Goal: Transaction & Acquisition: Purchase product/service

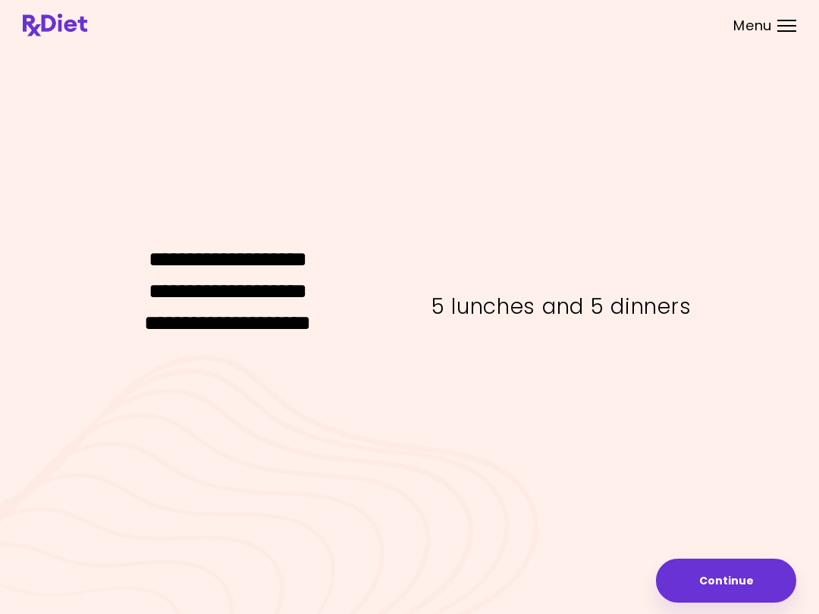
click at [736, 575] on button "Continue" at bounding box center [726, 581] width 140 height 44
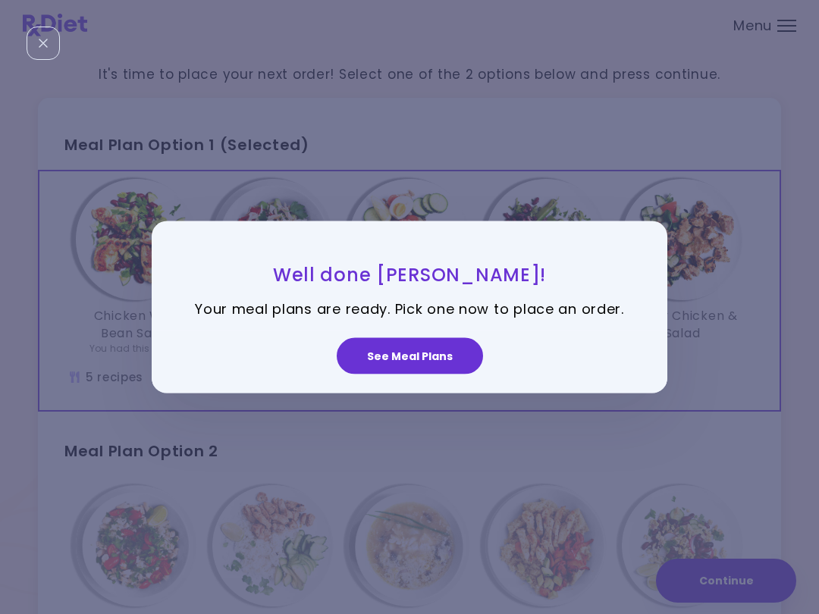
click at [450, 349] on button "See Meal Plans" at bounding box center [410, 355] width 146 height 36
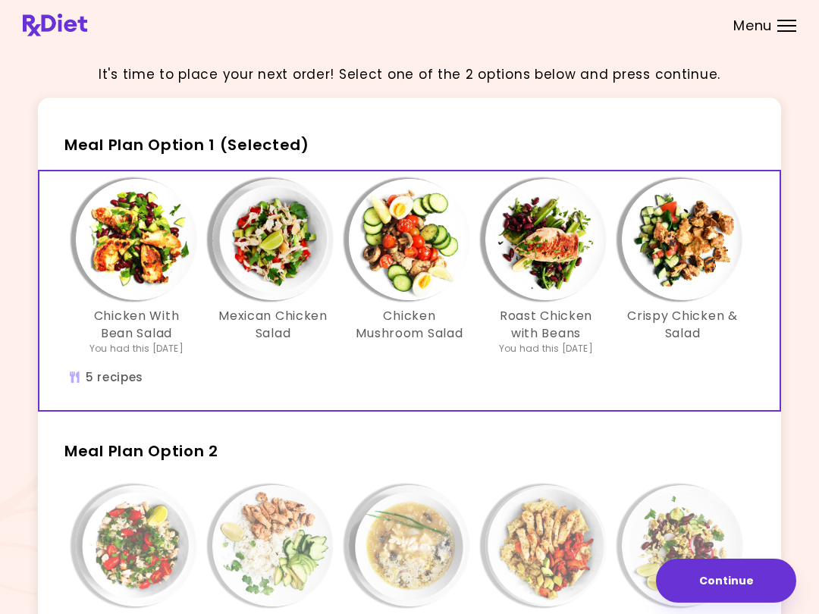
click at [469, 353] on div "Chicken Mushroom Salad" at bounding box center [409, 267] width 136 height 177
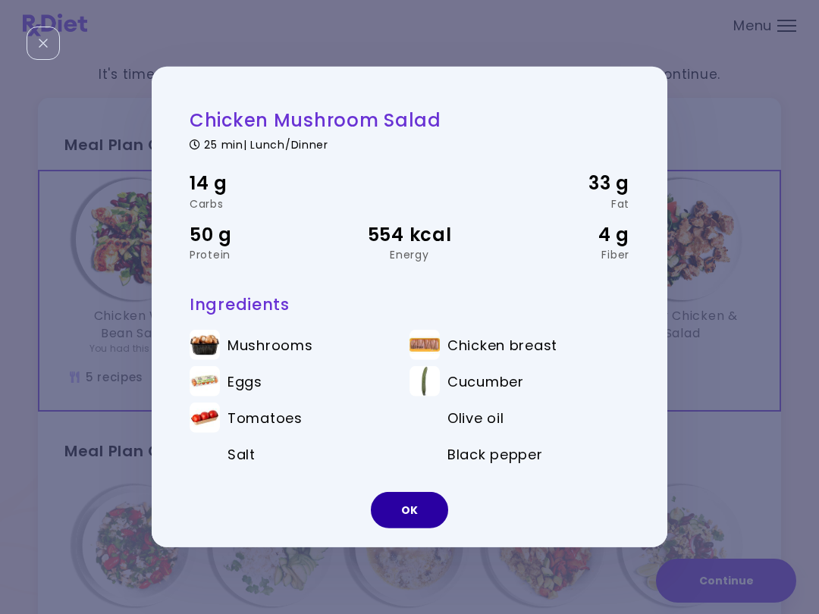
click at [420, 512] on button "OK" at bounding box center [409, 510] width 77 height 36
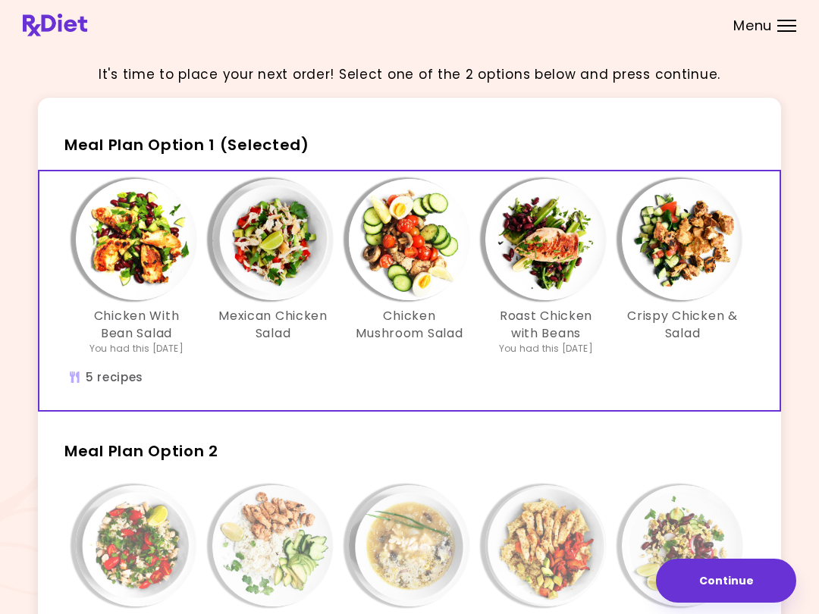
click at [648, 368] on div "Chicken With Bean Salad You had this [DATE] Mexican Chicken Salad Chicken Mushr…" at bounding box center [409, 275] width 682 height 192
click at [726, 579] on button "Continue" at bounding box center [726, 581] width 140 height 44
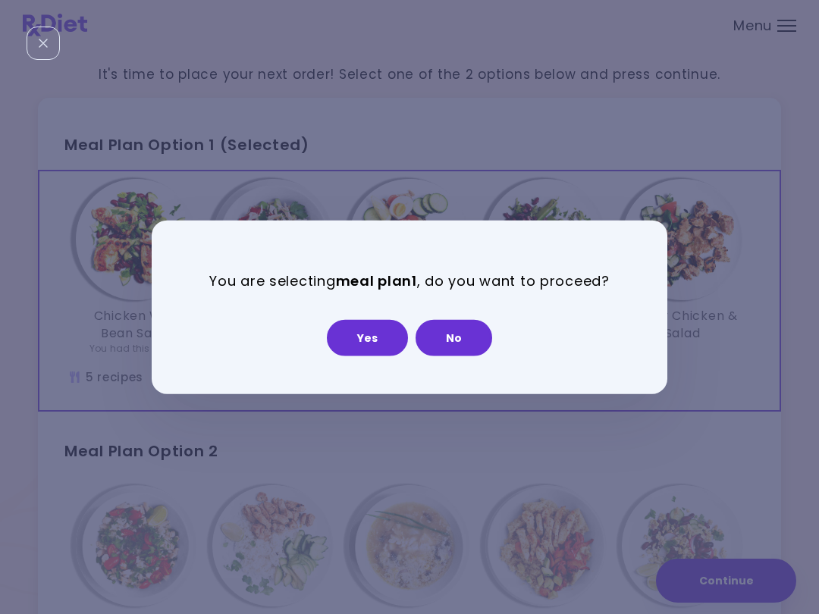
click at [380, 336] on button "Yes" at bounding box center [367, 337] width 81 height 36
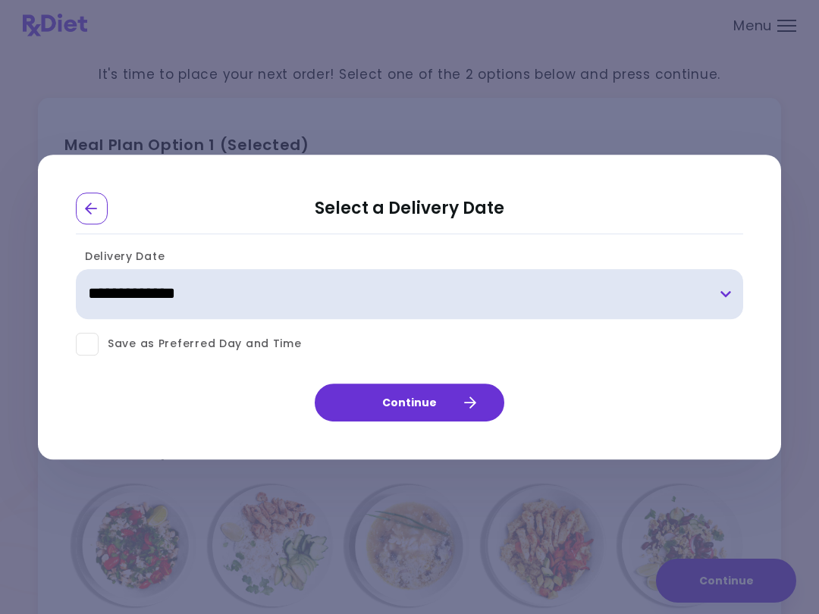
click at [729, 284] on select "**********" at bounding box center [409, 294] width 667 height 50
select select "**********"
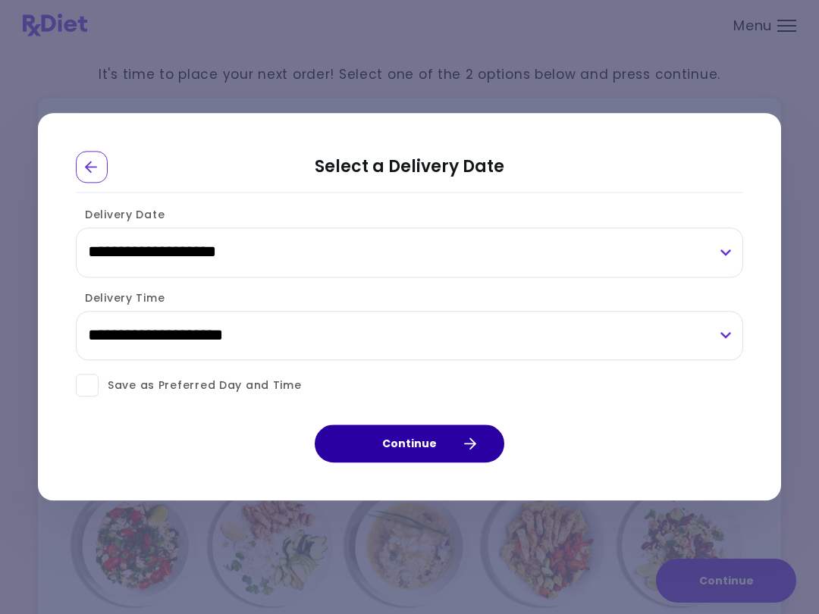
click at [447, 439] on button "Continue" at bounding box center [410, 444] width 190 height 38
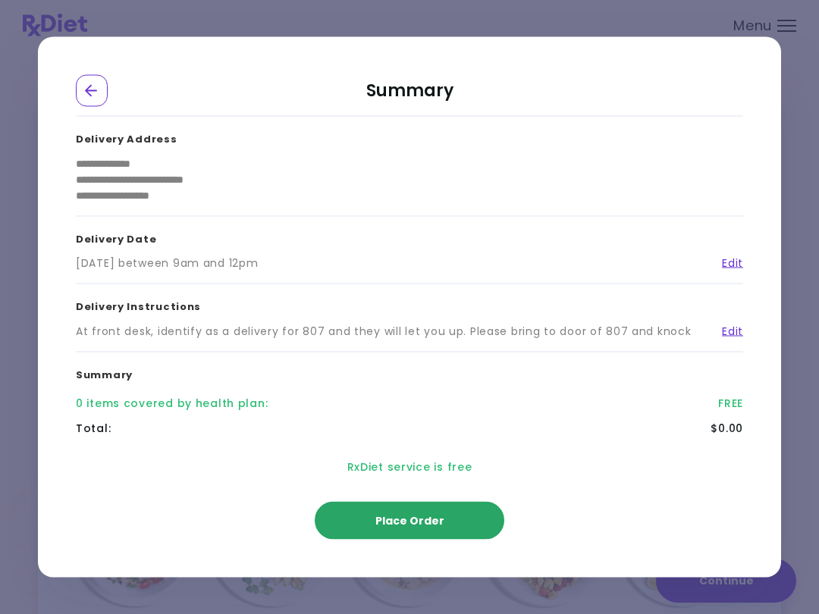
click at [453, 521] on button "Place Order" at bounding box center [410, 521] width 190 height 38
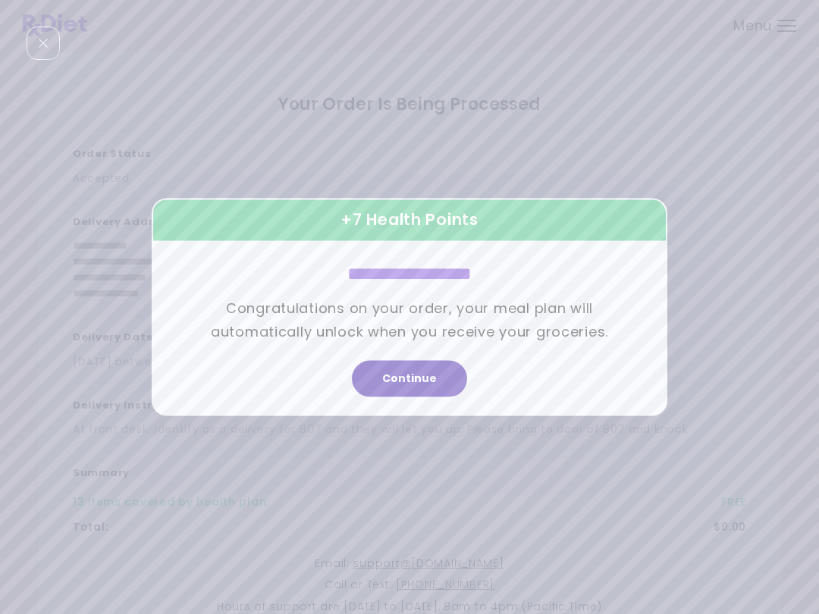
click at [431, 372] on button "Continue" at bounding box center [409, 379] width 115 height 36
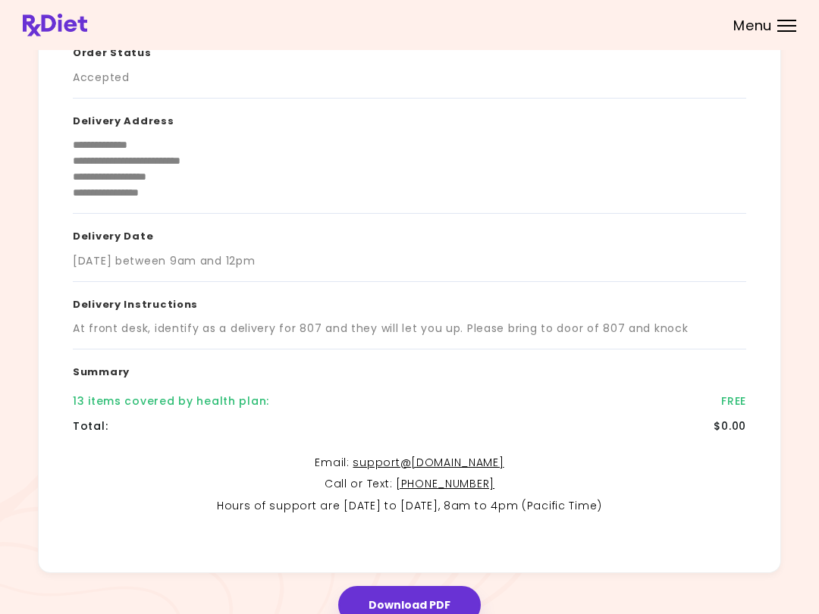
scroll to position [158, 0]
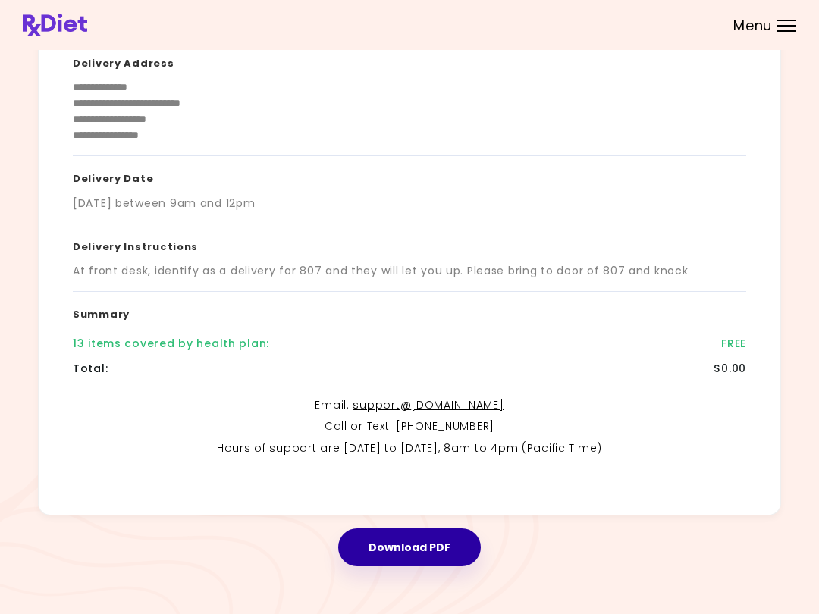
click at [440, 545] on button "Download PDF" at bounding box center [409, 547] width 143 height 38
